Goal: Navigation & Orientation: Find specific page/section

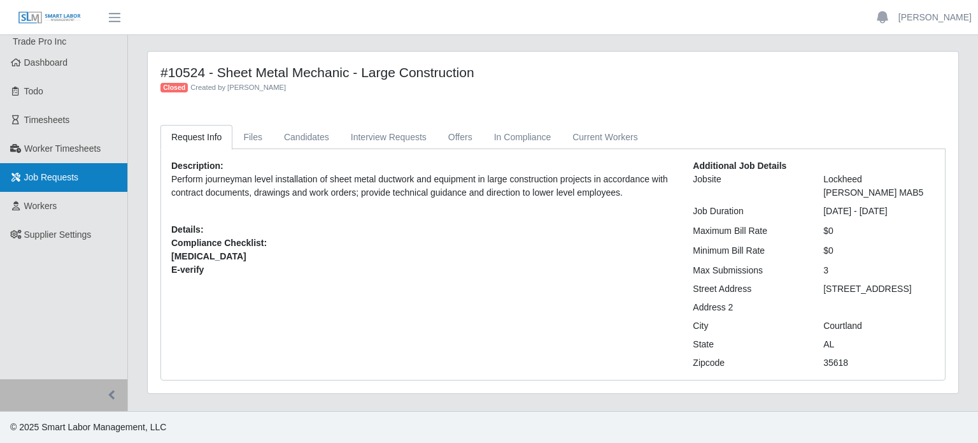
click at [41, 181] on span "Job Requests" at bounding box center [51, 177] width 55 height 10
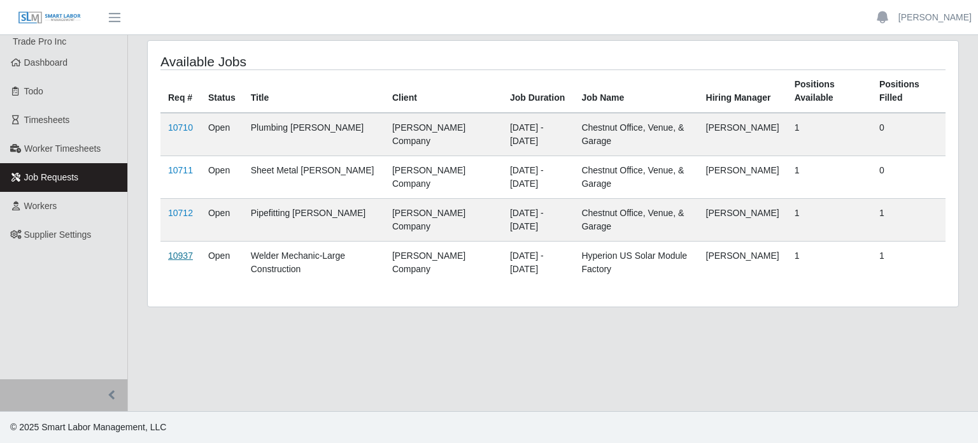
click at [180, 252] on link "10937" at bounding box center [180, 255] width 25 height 10
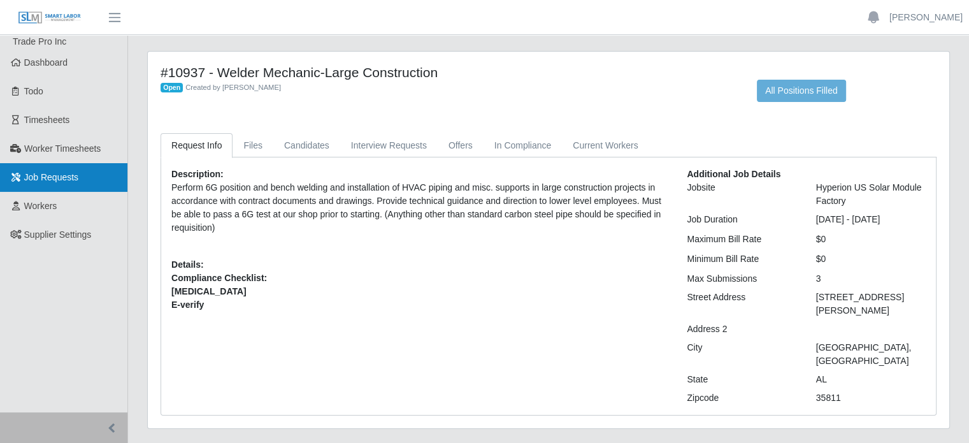
click at [38, 188] on link "Job Requests" at bounding box center [63, 177] width 127 height 29
